Goal: Task Accomplishment & Management: Manage account settings

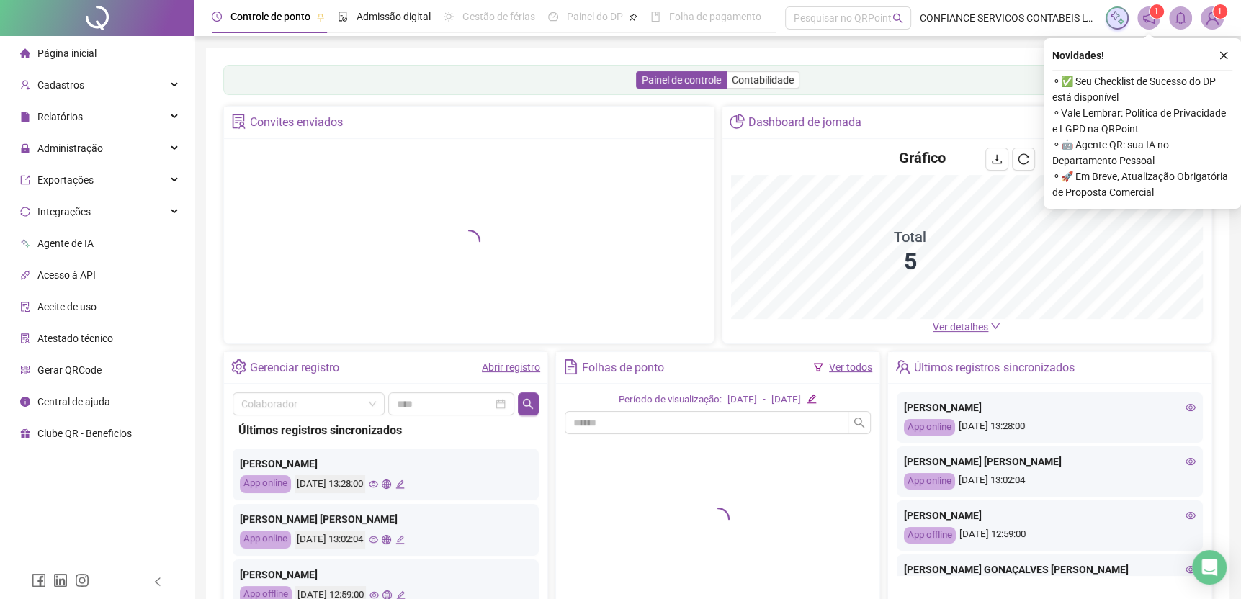
scroll to position [94, 0]
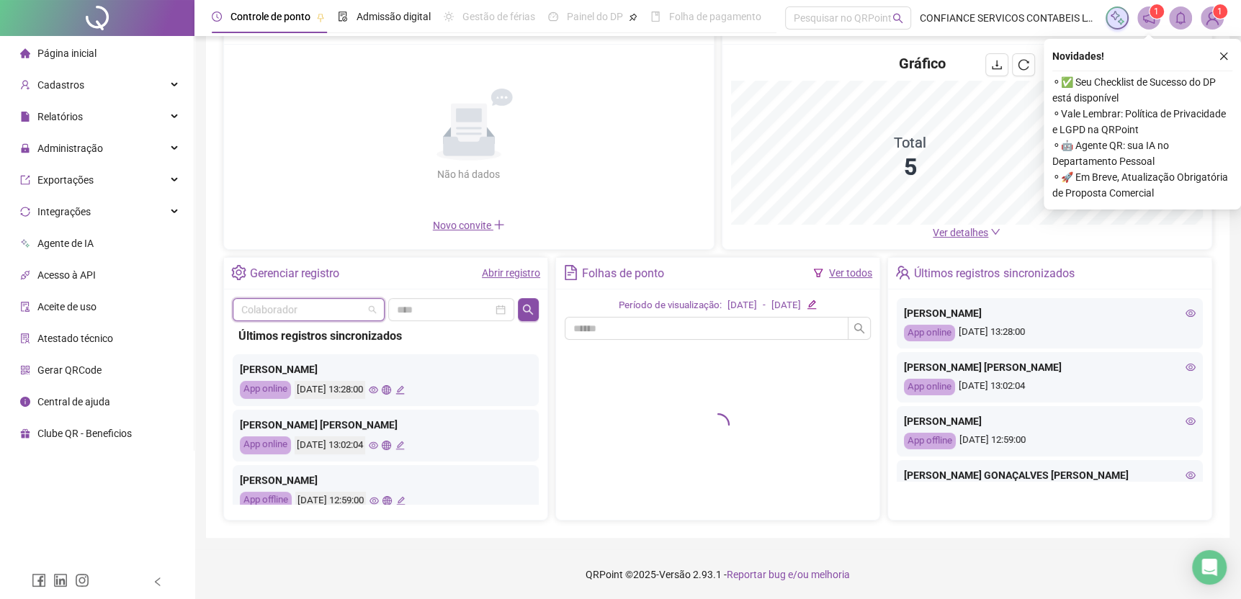
click at [342, 309] on input "search" at bounding box center [302, 310] width 122 height 22
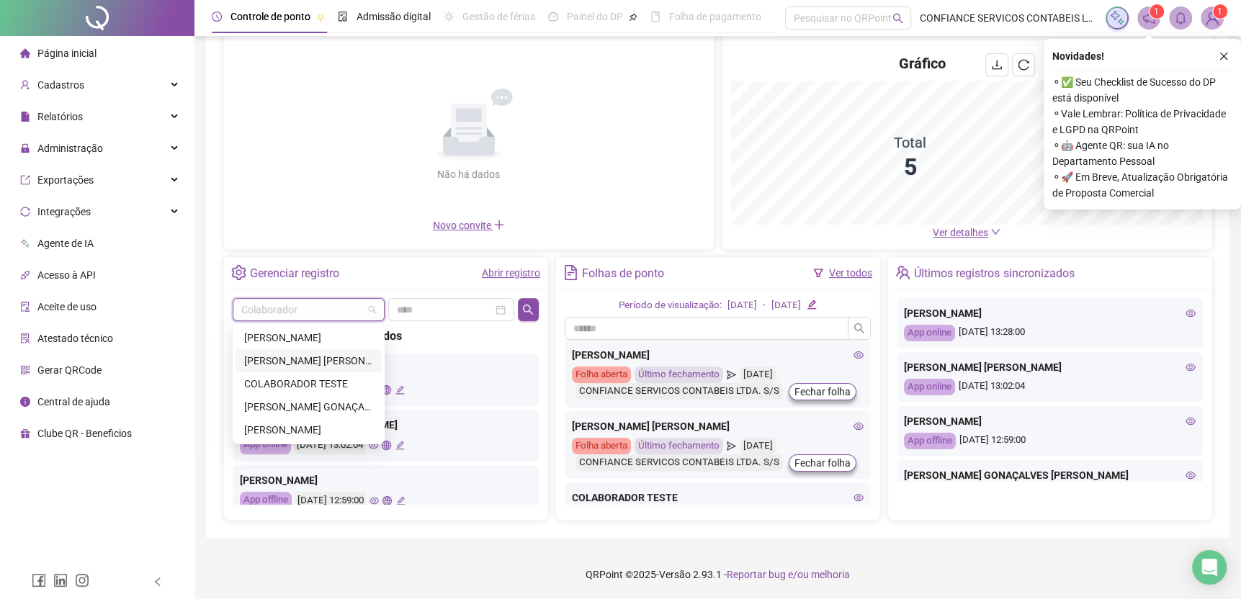
click at [326, 354] on div "[PERSON_NAME] [PERSON_NAME]" at bounding box center [308, 361] width 129 height 16
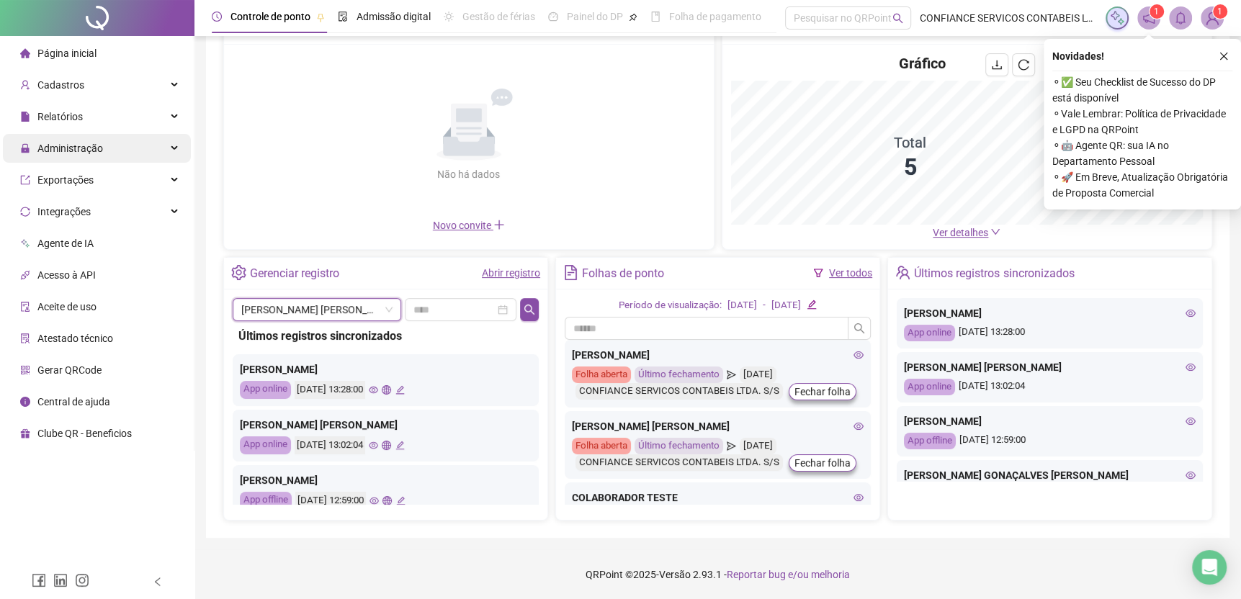
click at [84, 145] on span "Administração" at bounding box center [70, 149] width 66 height 12
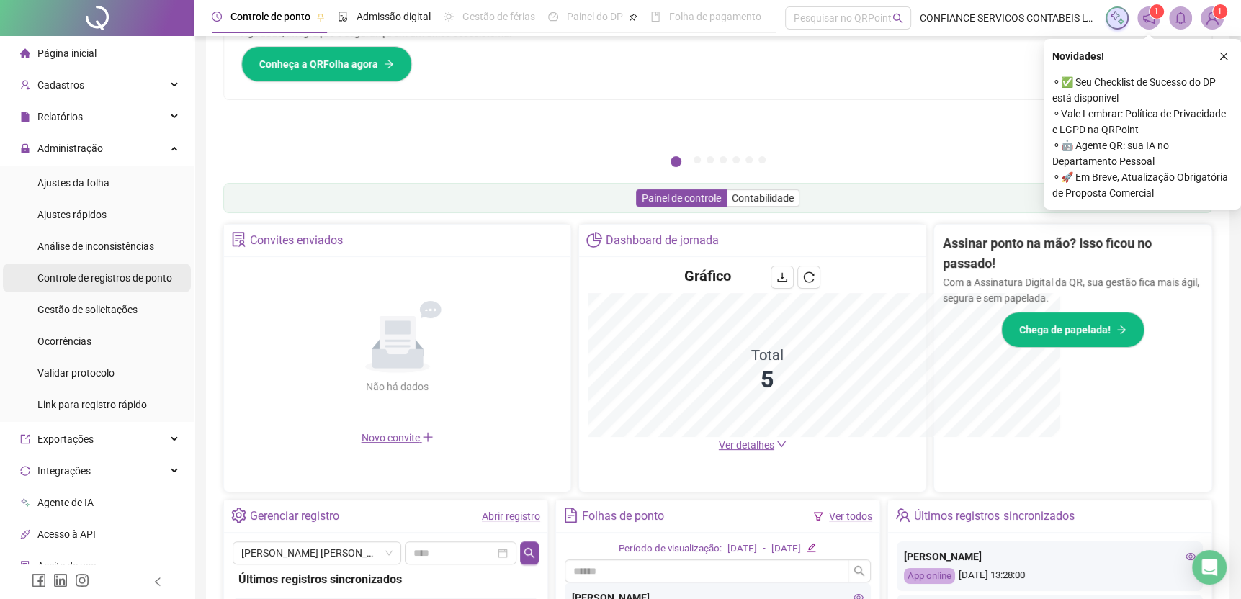
scroll to position [308, 0]
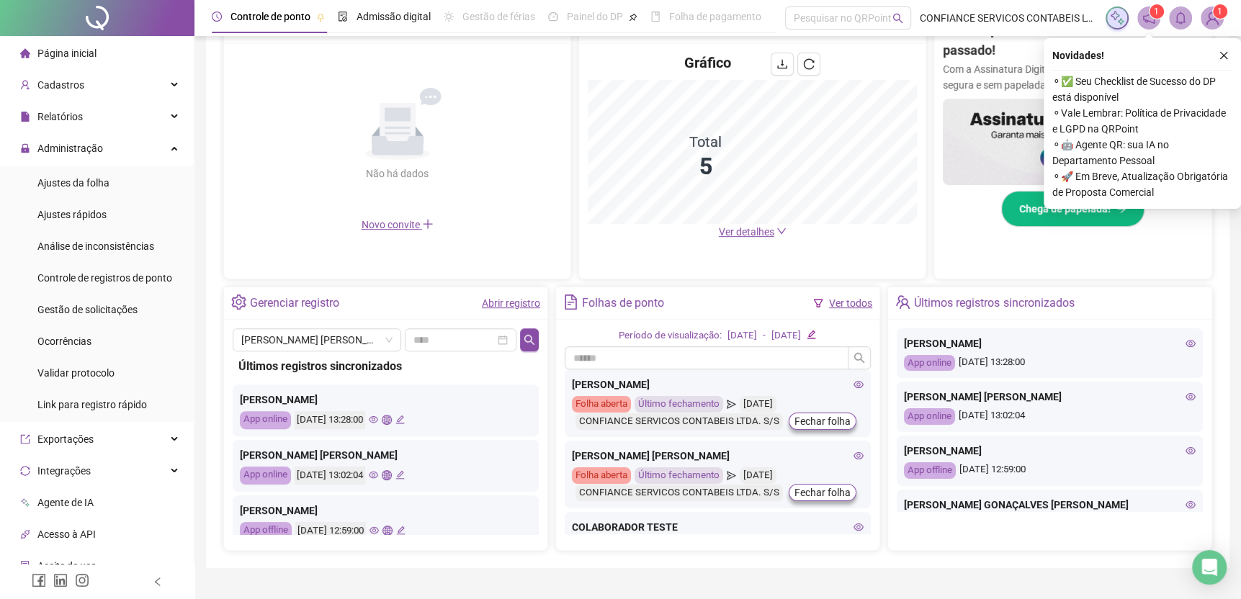
drag, startPoint x: 118, startPoint y: 307, endPoint x: 215, endPoint y: 277, distance: 101.7
click at [119, 308] on span "Gestão de solicitações" at bounding box center [87, 310] width 100 height 12
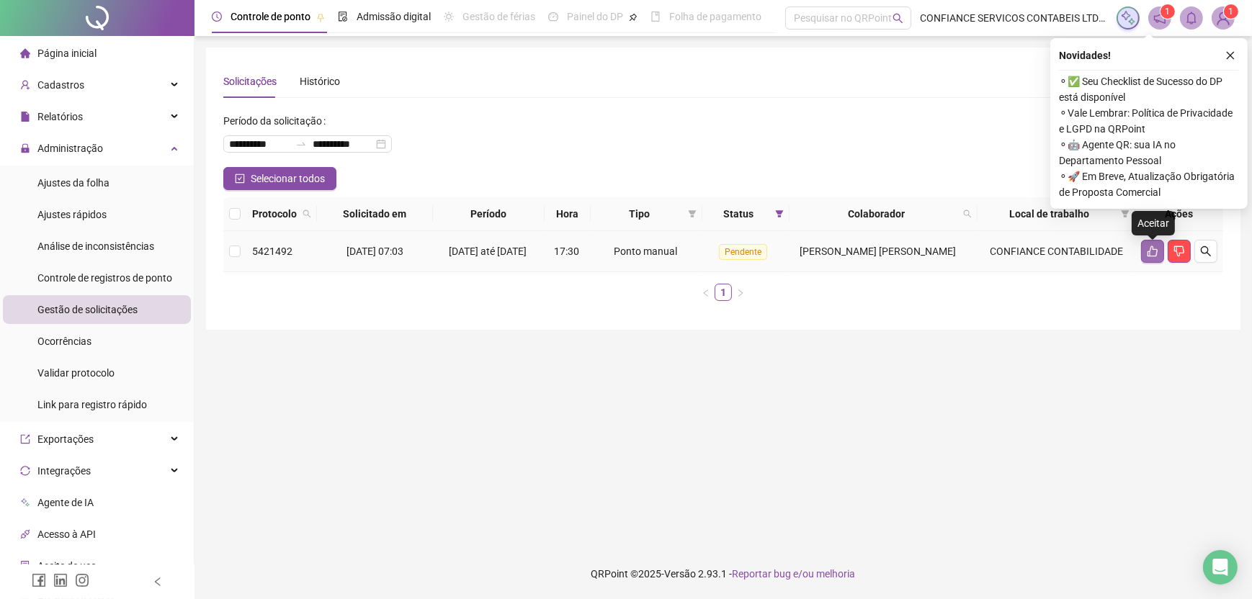
click at [1150, 251] on icon "like" at bounding box center [1153, 252] width 12 height 12
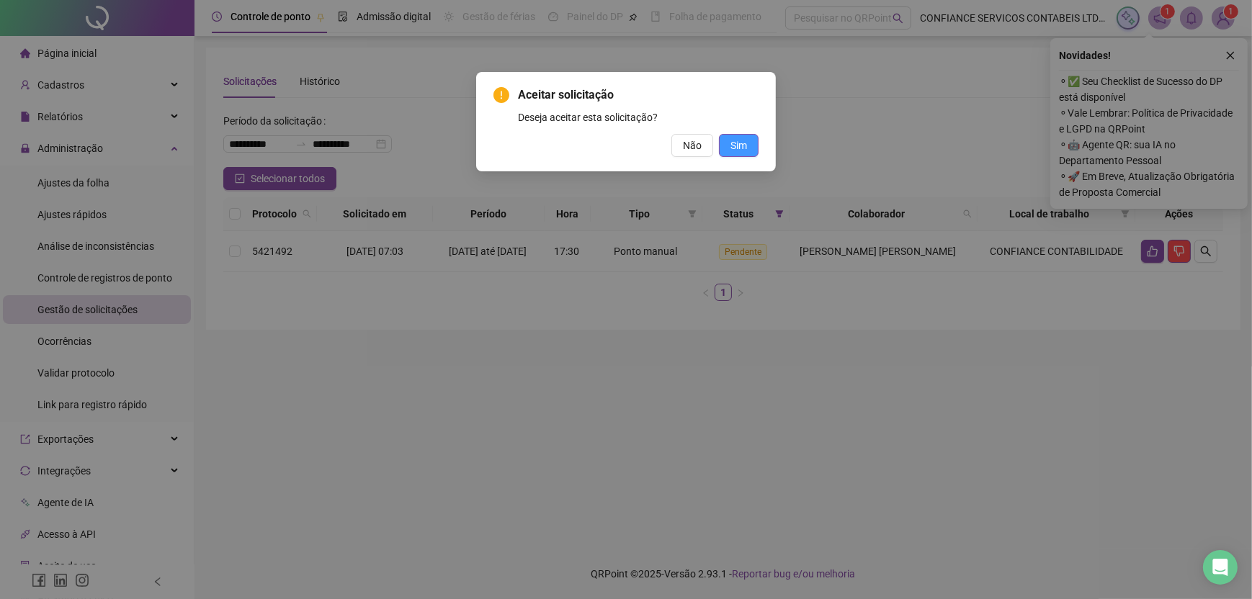
click at [734, 143] on span "Sim" at bounding box center [739, 146] width 17 height 16
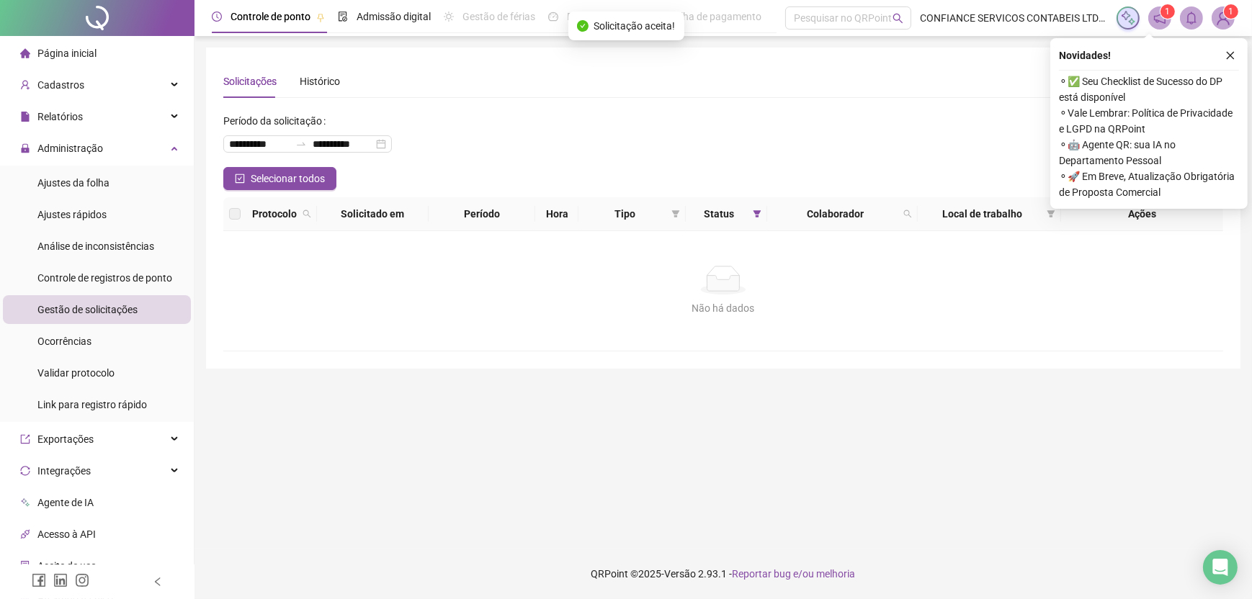
click at [91, 59] on span "Página inicial" at bounding box center [66, 54] width 59 height 12
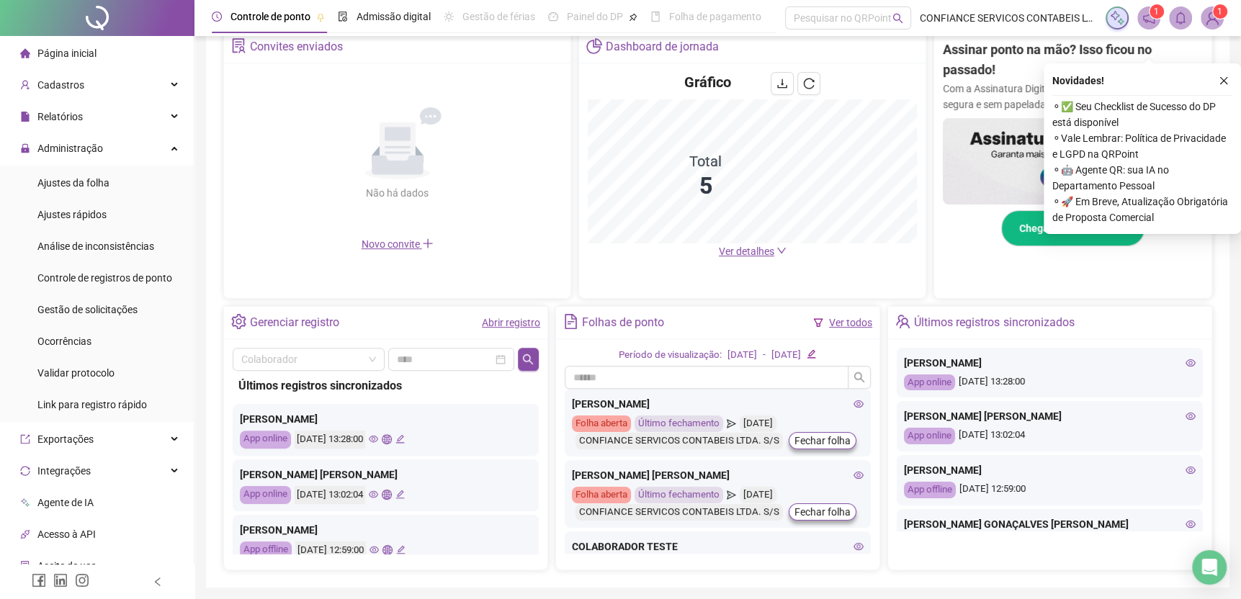
scroll to position [338, 0]
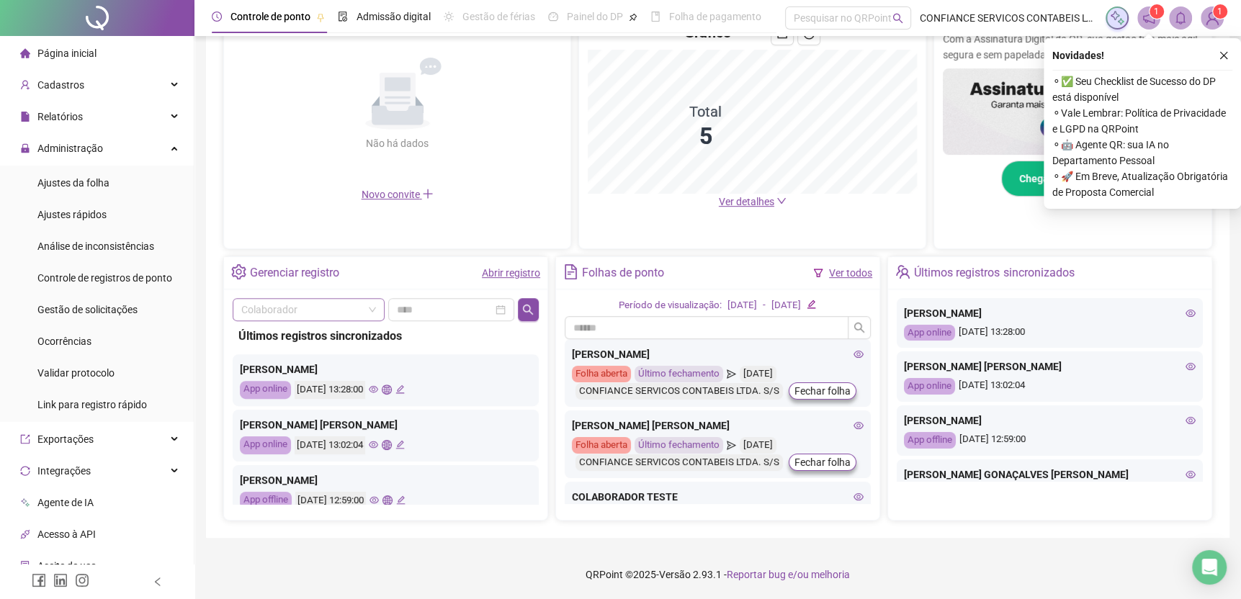
click at [331, 304] on input "search" at bounding box center [302, 310] width 122 height 22
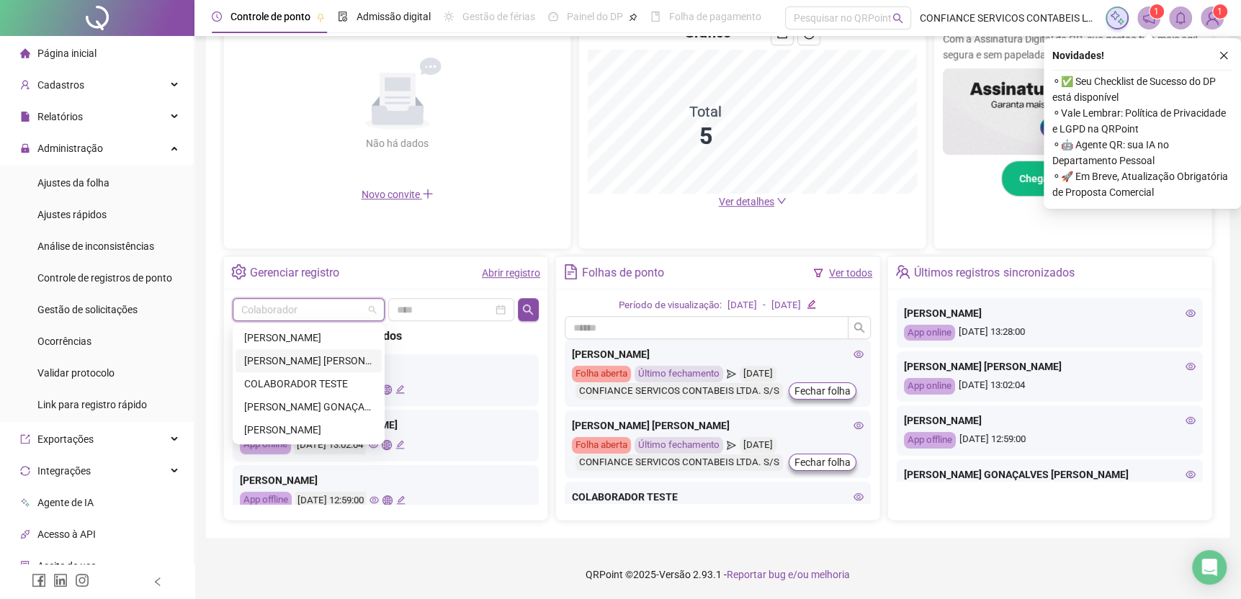
click at [323, 357] on div "[PERSON_NAME] [PERSON_NAME]" at bounding box center [308, 361] width 129 height 16
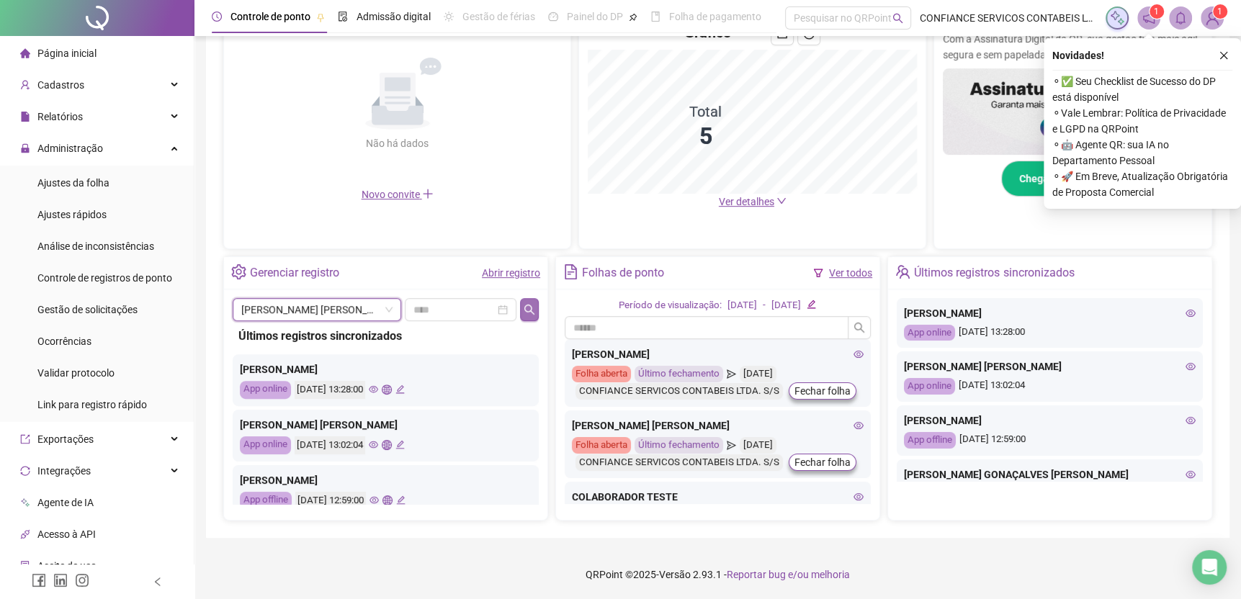
click at [524, 314] on icon "search" at bounding box center [530, 310] width 12 height 12
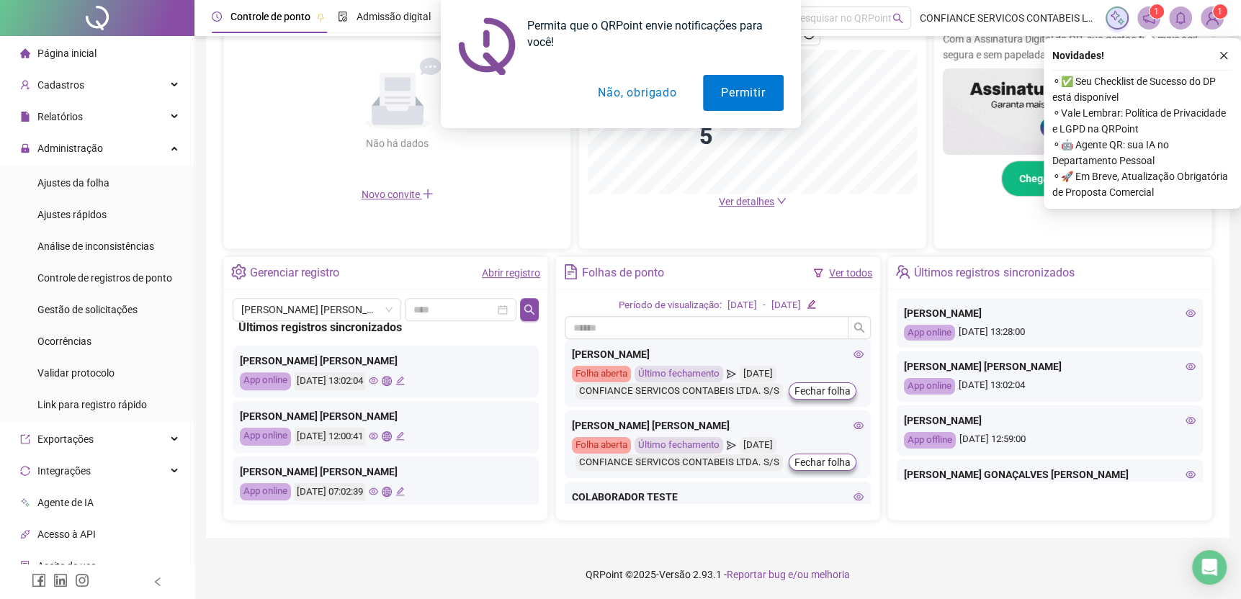
scroll to position [0, 0]
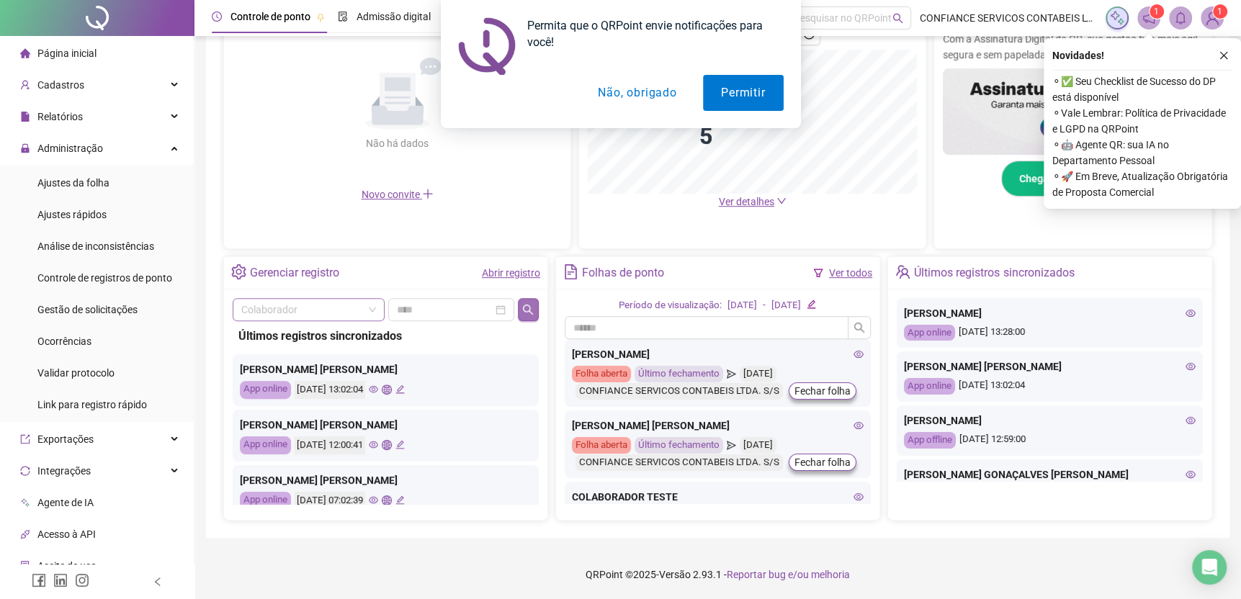
click at [531, 304] on icon "search" at bounding box center [528, 310] width 12 height 12
click at [365, 311] on span at bounding box center [308, 310] width 135 height 22
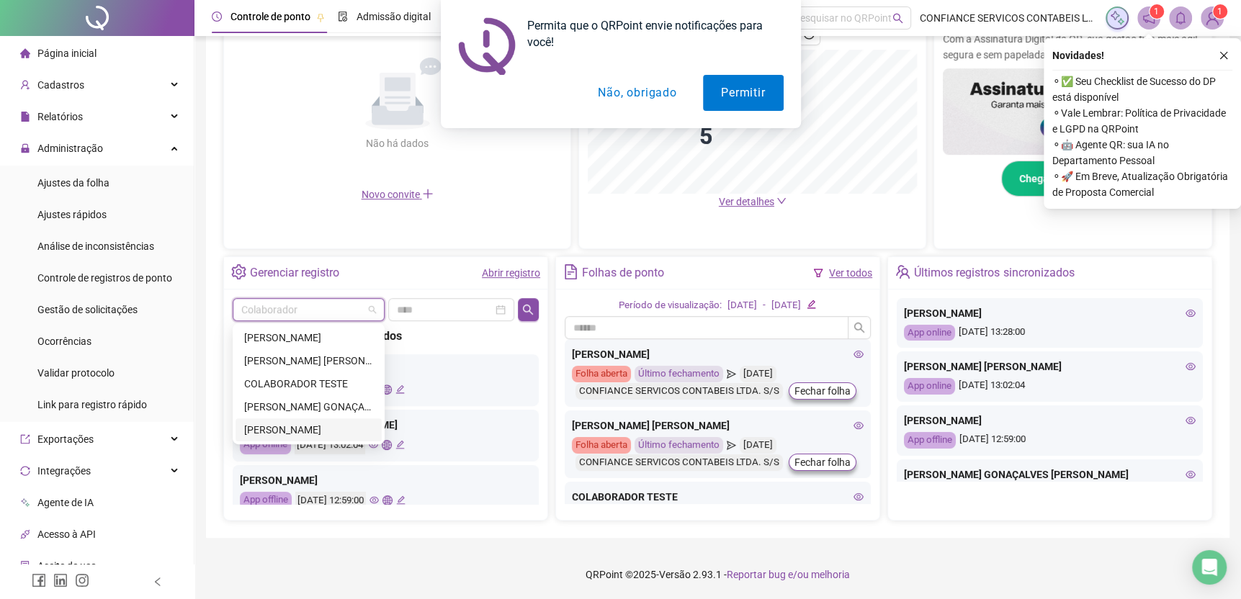
click at [335, 422] on div "[PERSON_NAME]" at bounding box center [308, 430] width 129 height 16
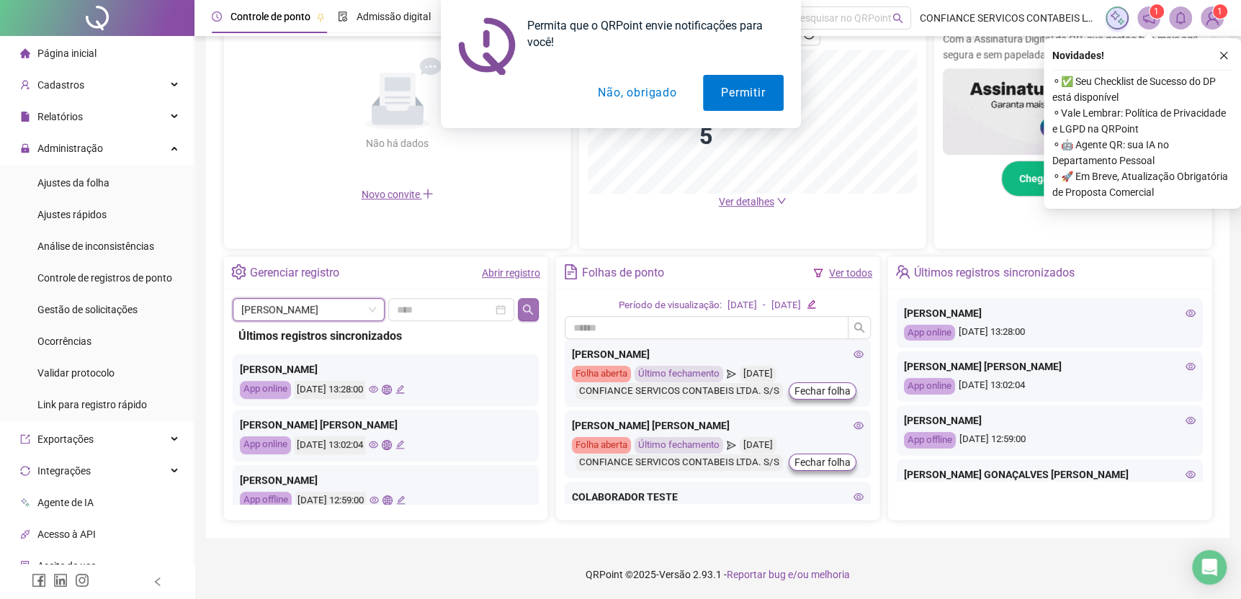
click at [532, 308] on icon "search" at bounding box center [528, 310] width 12 height 12
click at [378, 386] on icon "eye" at bounding box center [373, 389] width 9 height 9
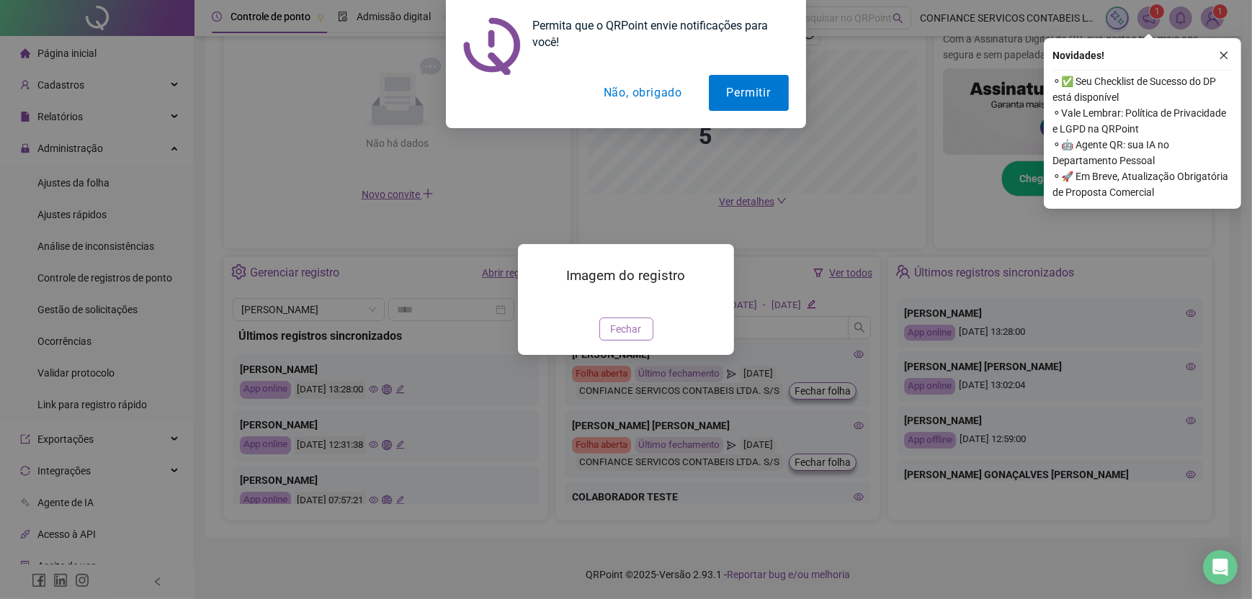
click at [630, 337] on span "Fechar" at bounding box center [626, 329] width 31 height 16
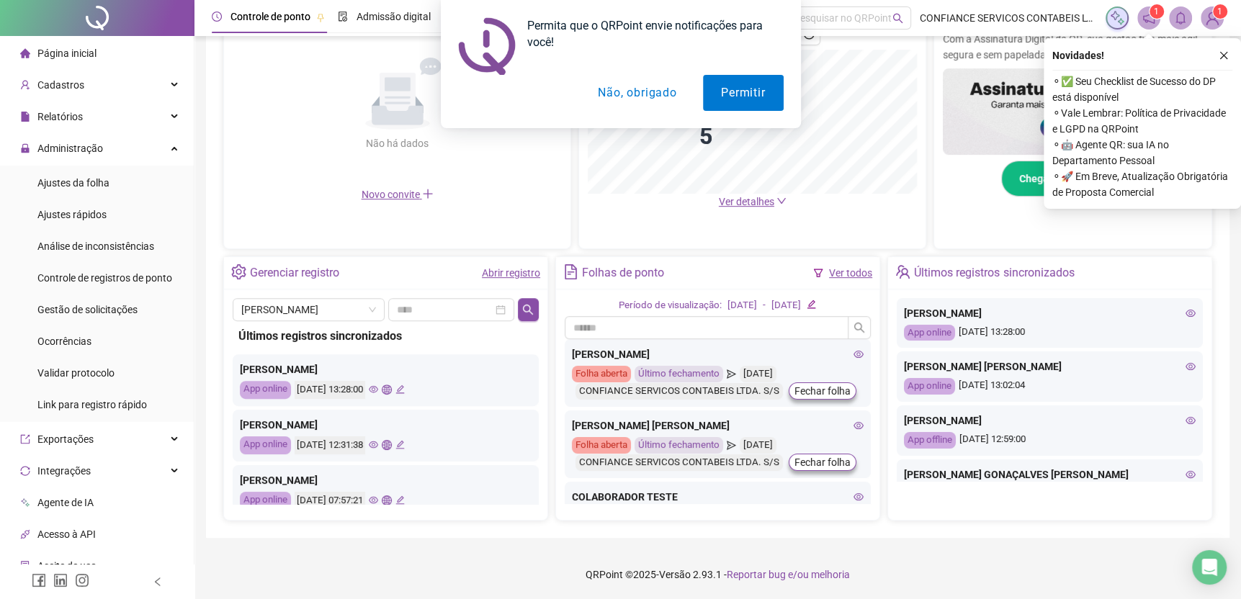
click at [644, 89] on button "Não, obrigado" at bounding box center [637, 93] width 115 height 36
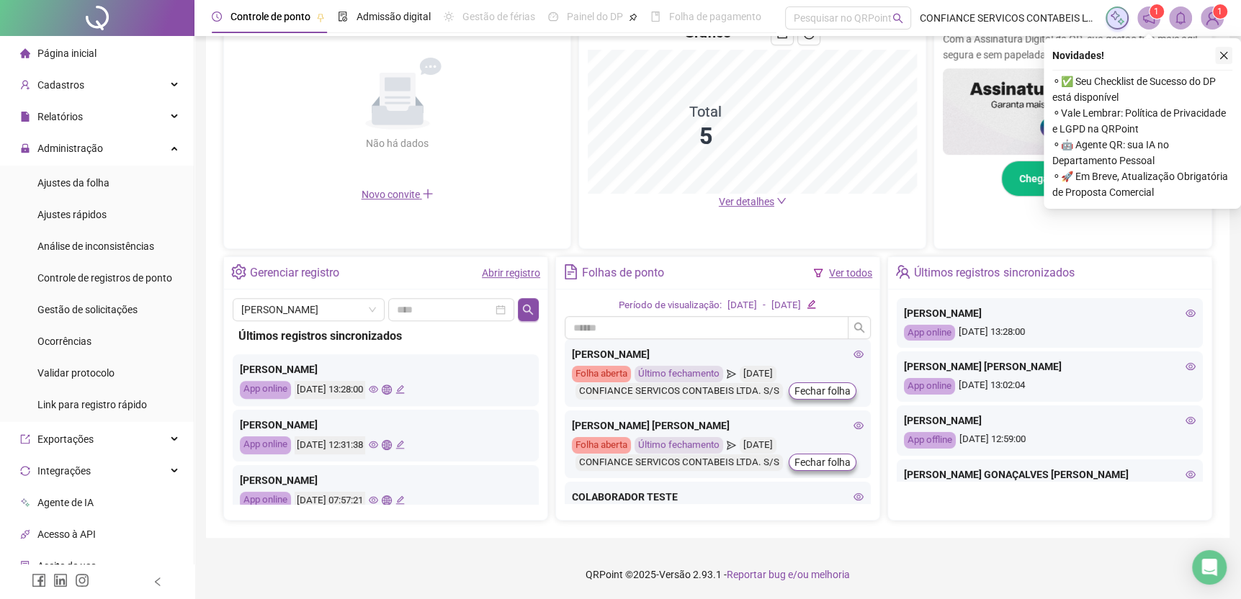
click at [1224, 55] on icon "close" at bounding box center [1225, 56] width 8 height 8
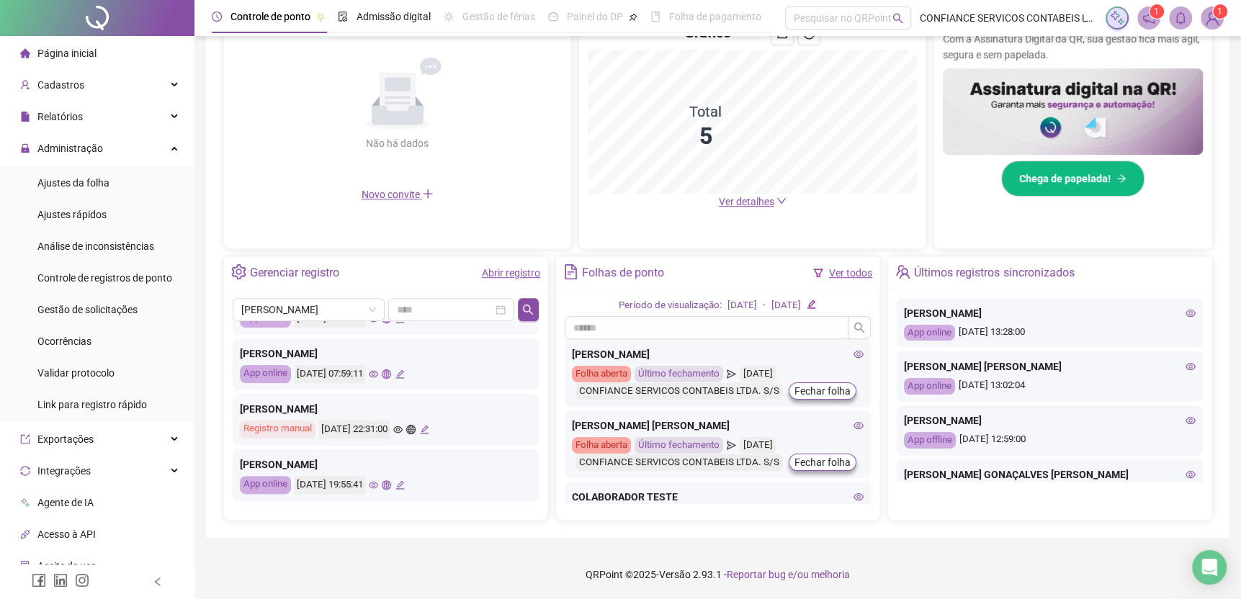
scroll to position [499, 0]
